Goal: Task Accomplishment & Management: Use online tool/utility

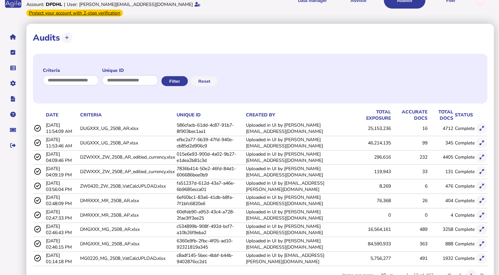
scroll to position [33, 0]
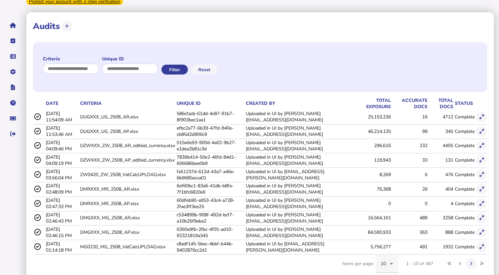
click at [392, 260] on icon at bounding box center [392, 264] width 8 height 8
click at [387, 237] on span "100" at bounding box center [385, 236] width 8 height 8
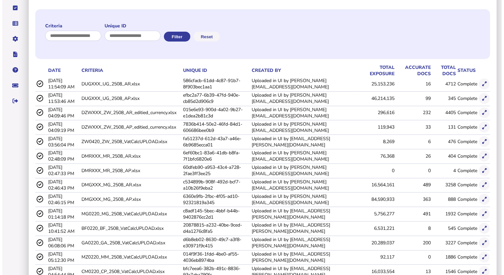
scroll to position [132, 0]
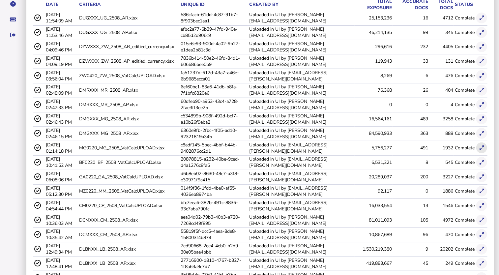
click at [484, 142] on button at bounding box center [481, 147] width 11 height 11
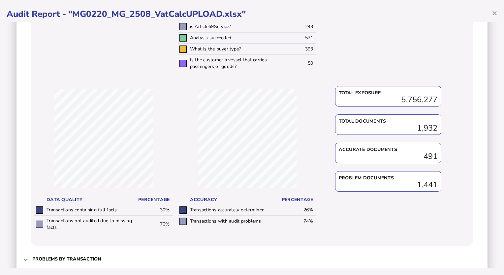
scroll to position [226, 0]
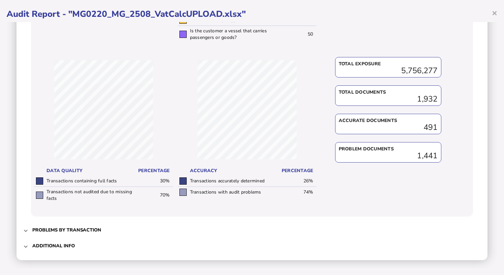
click at [66, 244] on h3 "Additional info" at bounding box center [53, 246] width 43 height 6
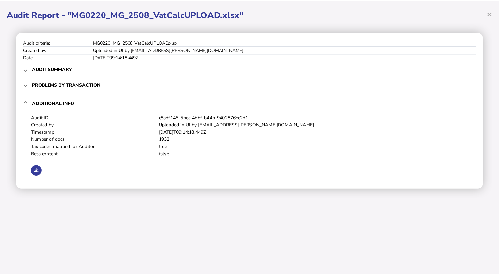
scroll to position [0, 0]
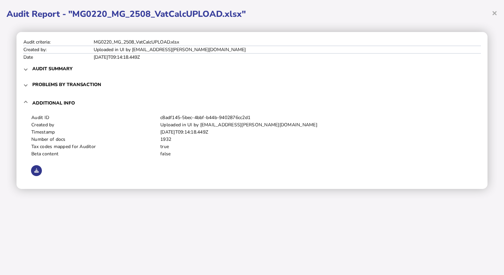
click at [33, 174] on button at bounding box center [36, 170] width 11 height 11
click at [136, 220] on div "× Audit Report - "MG0220_MG_2508_VatCalcUPLOAD.xlsx" Audit criteria: MG0220_MG_…" at bounding box center [252, 137] width 504 height 275
click at [493, 12] on span "×" at bounding box center [494, 13] width 6 height 13
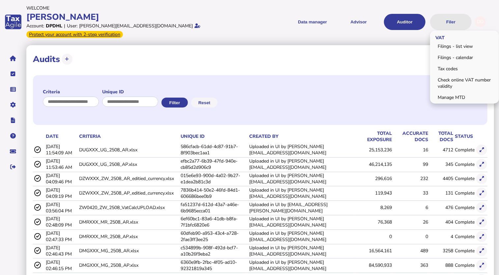
click at [453, 15] on button "Filer" at bounding box center [451, 22] width 42 height 16
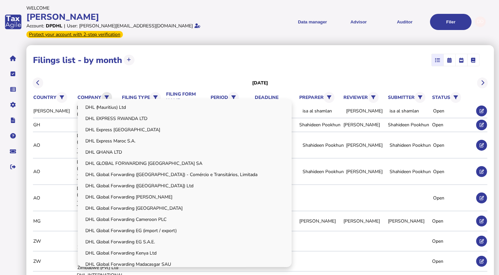
click at [108, 95] on icon at bounding box center [106, 97] width 4 height 4
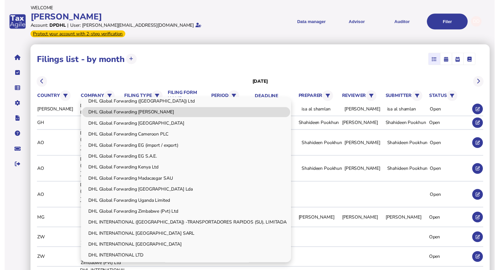
scroll to position [99, 0]
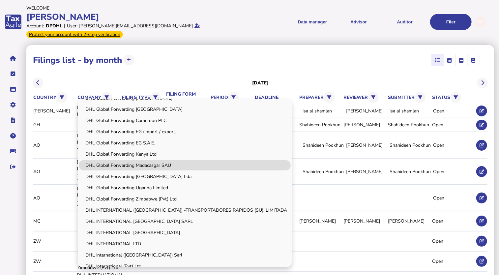
click at [148, 160] on link "DHL Global Forwarding Madacasgar SAU" at bounding box center [185, 165] width 212 height 10
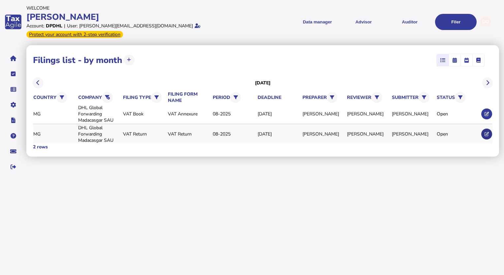
click at [487, 132] on icon at bounding box center [486, 134] width 4 height 4
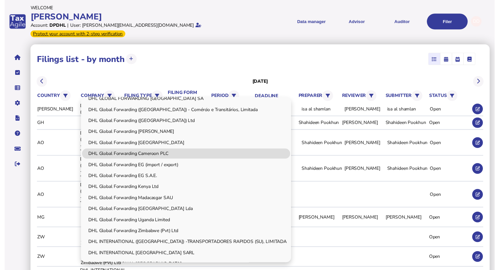
scroll to position [66, 0]
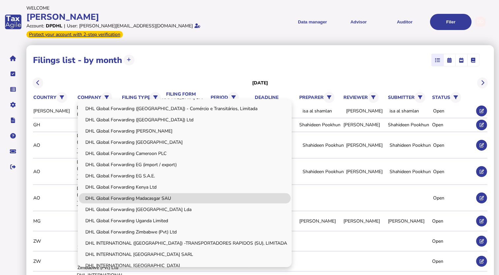
click at [168, 194] on link "DHL Global Forwarding Madacasgar SAU" at bounding box center [185, 198] width 212 height 10
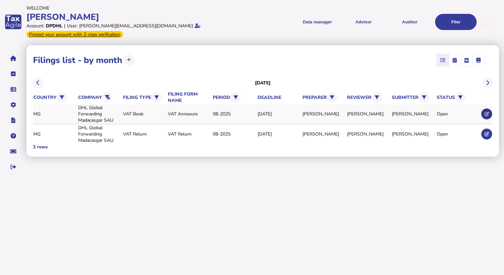
click at [483, 108] on button at bounding box center [486, 113] width 11 height 11
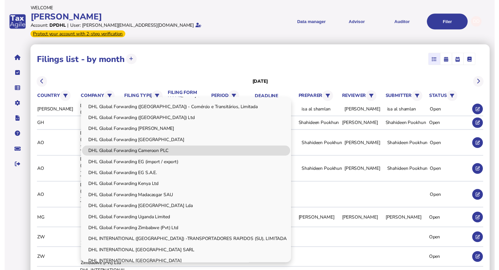
scroll to position [99, 0]
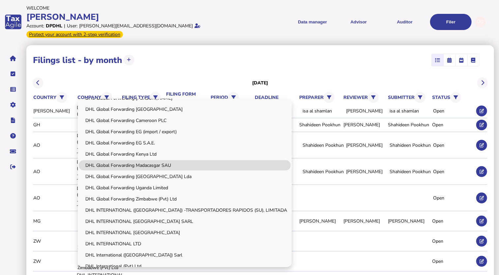
click at [165, 160] on link "DHL Global Forwarding Madacasgar SAU" at bounding box center [185, 165] width 212 height 10
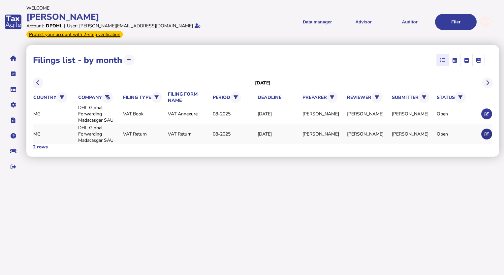
click at [483, 129] on button at bounding box center [486, 134] width 11 height 11
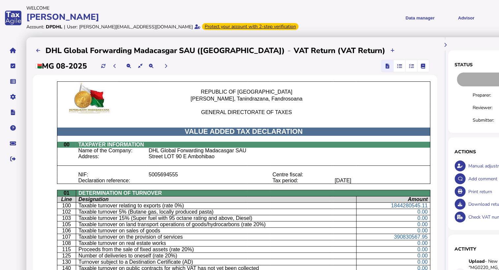
click at [403, 70] on span "button" at bounding box center [399, 66] width 11 height 12
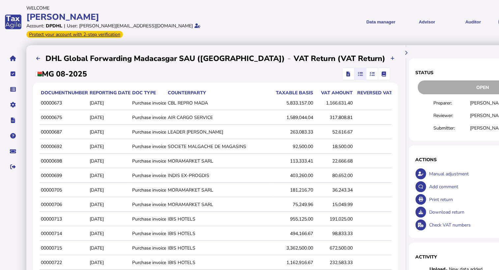
click at [370, 74] on icon "button" at bounding box center [372, 74] width 5 height 0
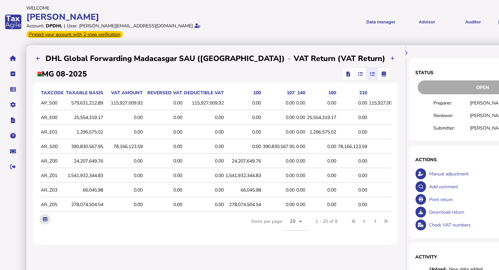
click at [46, 218] on icon at bounding box center [45, 219] width 4 height 4
click at [158, 222] on app-ta-table-server-pagination "taxCode Taxable basis VAT amount Reversed VAT Deductible VAT 100 107 140 160 21…" at bounding box center [216, 163] width 352 height 149
click at [382, 74] on icon "button" at bounding box center [384, 74] width 5 height 0
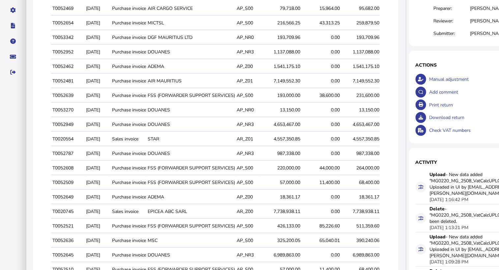
scroll to position [160, 0]
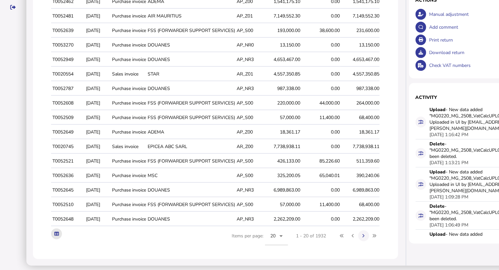
click at [54, 232] on icon at bounding box center [56, 234] width 4 height 4
click at [1, 111] on aside "VAT Transaction list Upload list Setup Companies Data mappings Tax codes Users …" at bounding box center [13, 78] width 26 height 388
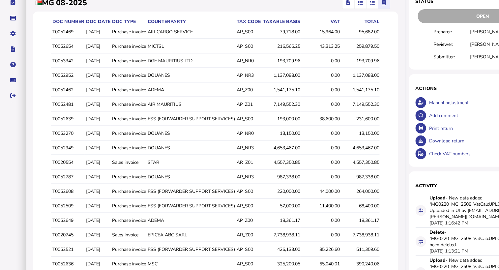
scroll to position [0, 0]
